Goal: Transaction & Acquisition: Purchase product/service

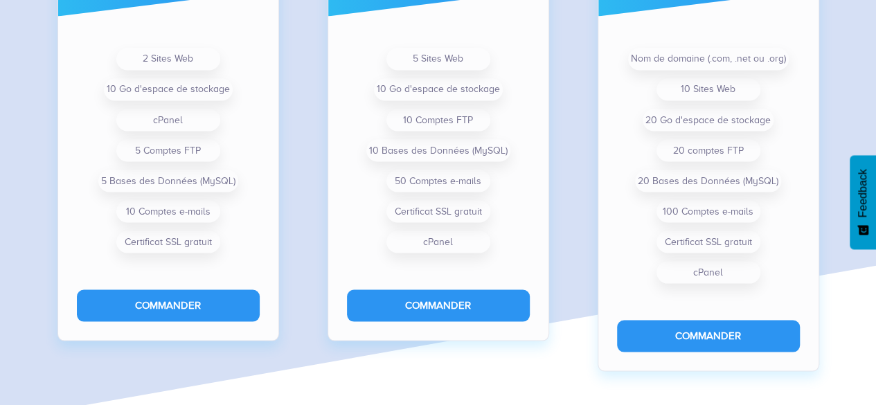
scroll to position [1217, 0]
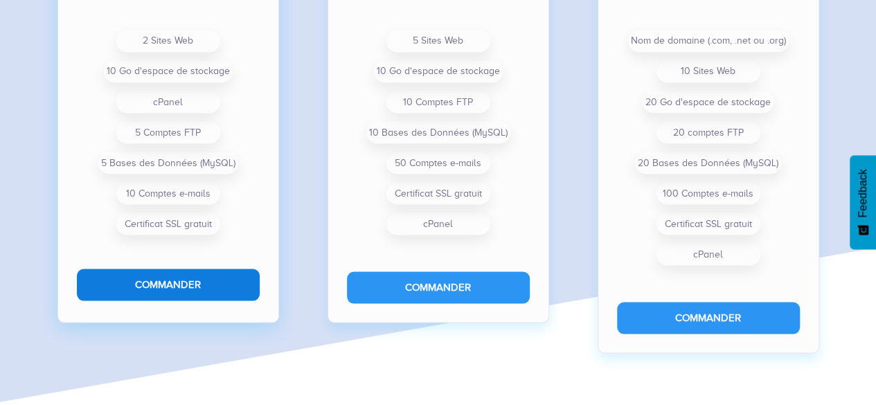
click at [207, 285] on button "Commander" at bounding box center [168, 284] width 183 height 31
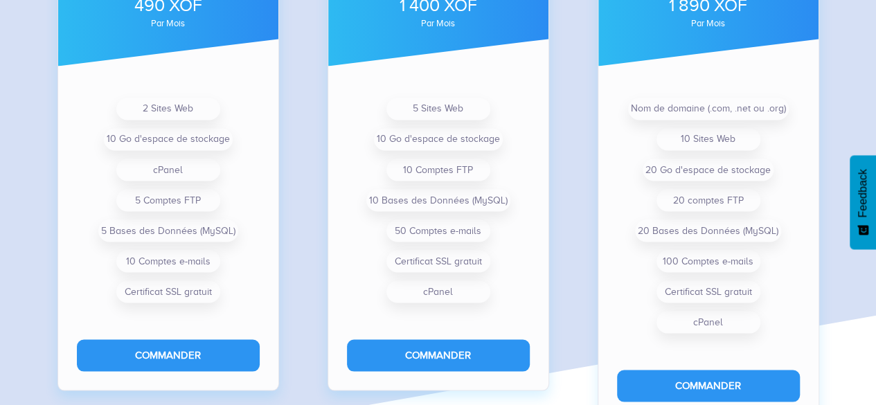
scroll to position [1230, 0]
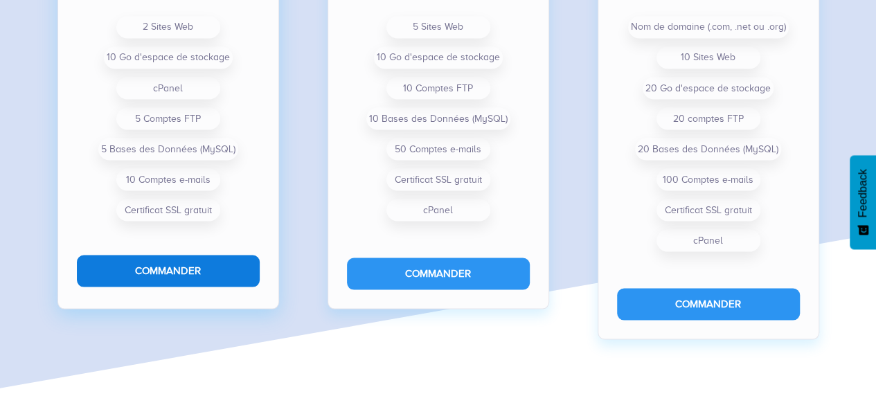
click at [169, 273] on button "Commander" at bounding box center [168, 270] width 183 height 31
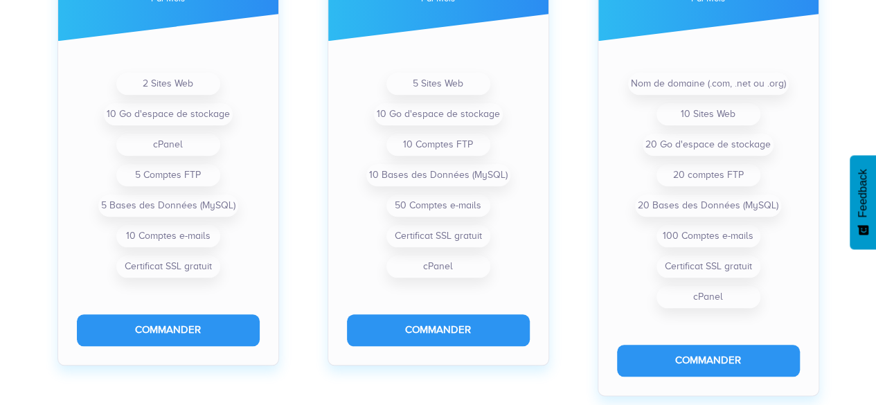
scroll to position [603, 0]
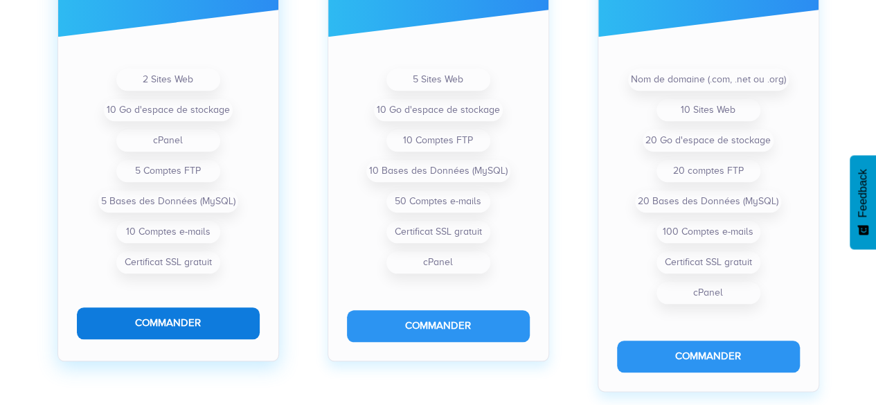
click at [174, 315] on button "Commander" at bounding box center [168, 323] width 183 height 31
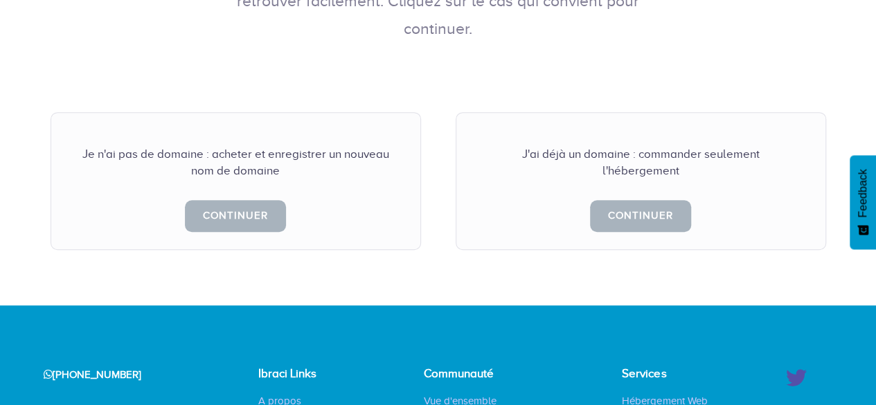
scroll to position [374, 0]
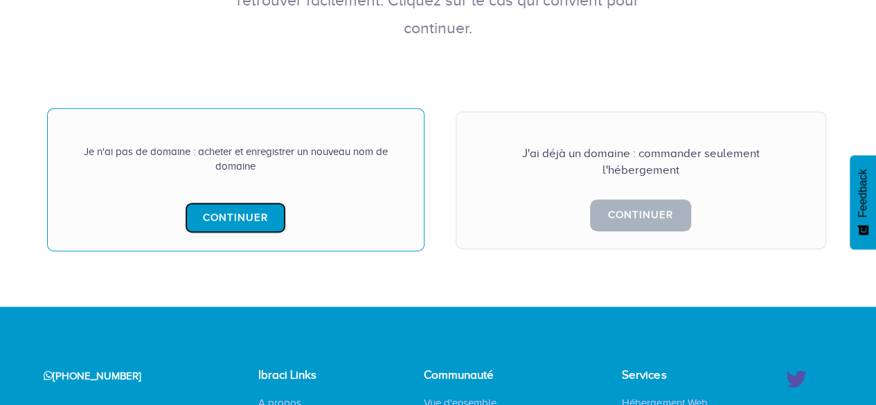
click at [247, 202] on link "Continuer" at bounding box center [235, 217] width 101 height 31
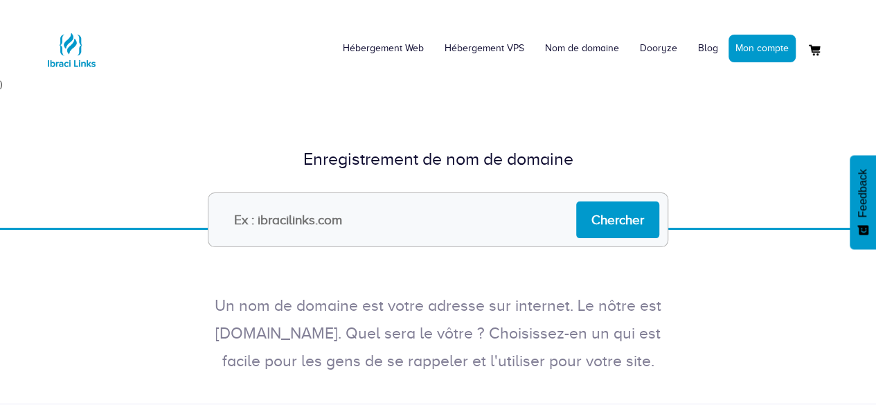
click at [393, 211] on input "text" at bounding box center [438, 220] width 461 height 55
type input "supportdirect"
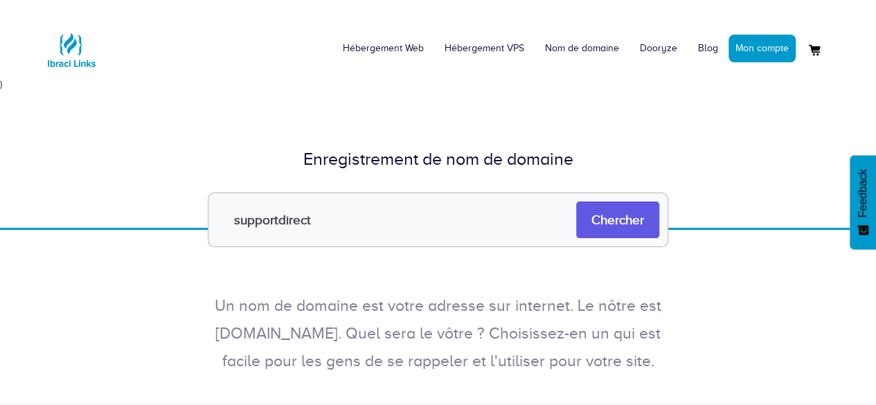
click at [621, 225] on input "Chercher" at bounding box center [617, 220] width 83 height 37
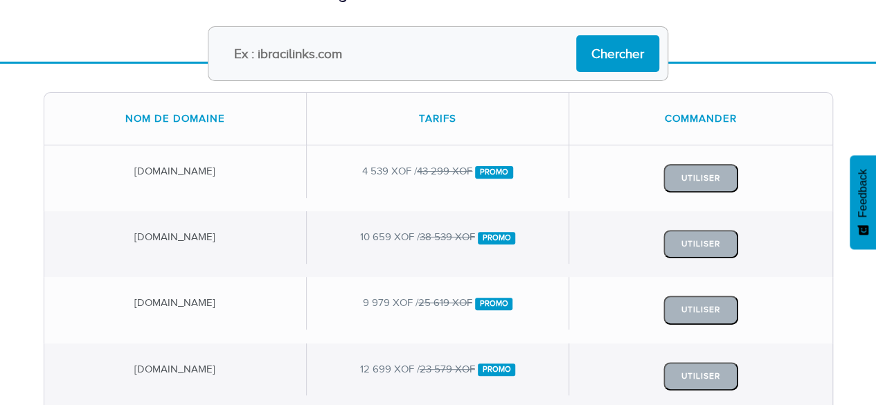
scroll to position [150, 0]
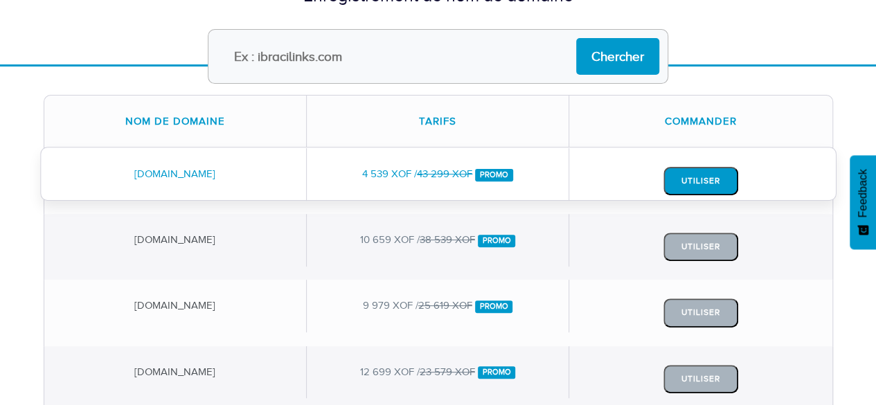
click at [706, 175] on button "Utiliser" at bounding box center [701, 181] width 75 height 28
